Goal: Navigation & Orientation: Go to known website

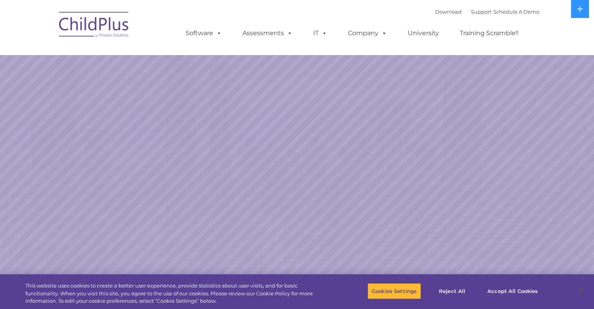
select select "MEDIUM"
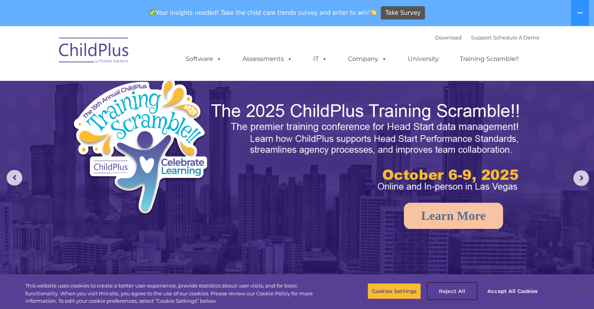
click at [452, 290] on button "Reject All" at bounding box center [451, 291] width 49 height 16
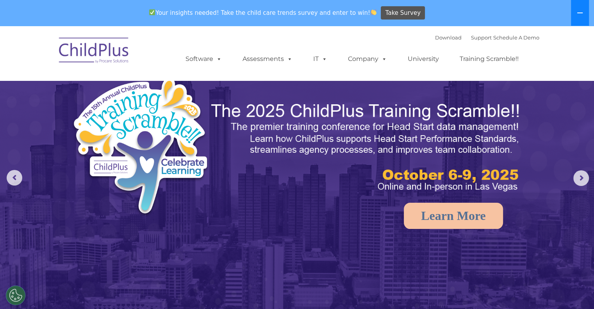
click at [576, 20] on button at bounding box center [580, 13] width 18 height 26
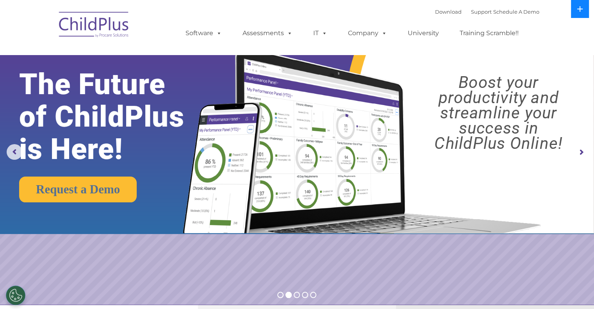
click at [573, 12] on button at bounding box center [580, 9] width 18 height 18
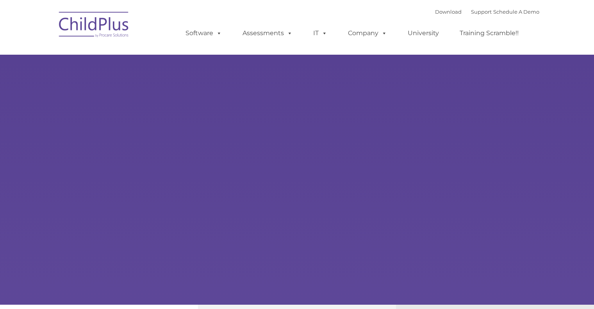
type input ""
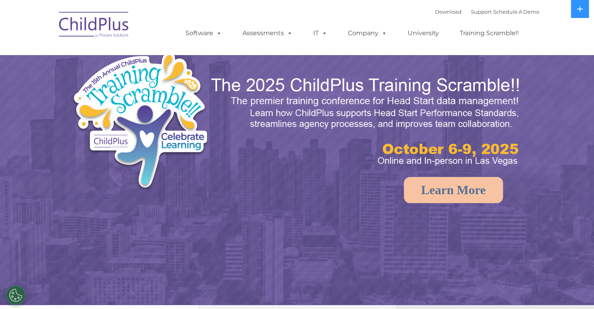
select select "MEDIUM"
